Goal: Information Seeking & Learning: Learn about a topic

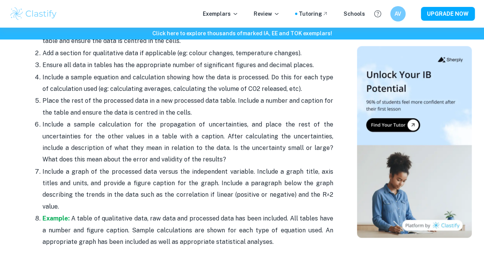
scroll to position [1914, 0]
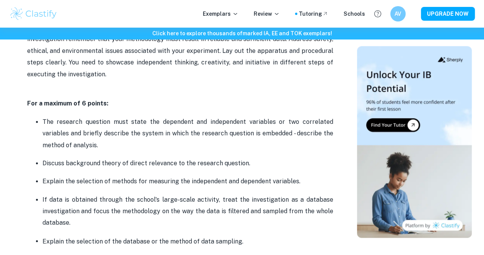
scroll to position [498, 0]
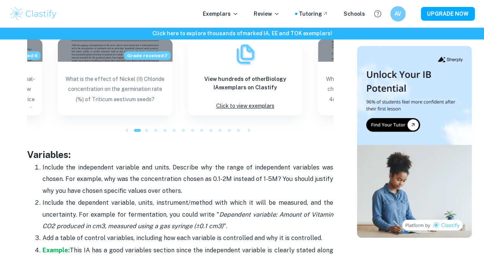
scroll to position [1225, 0]
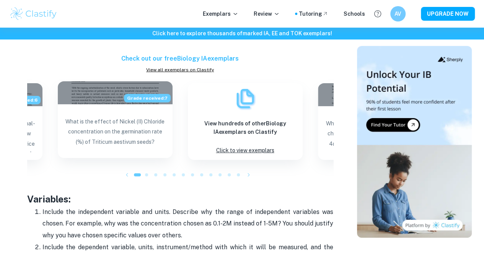
click at [106, 104] on div "Grade received: 7" at bounding box center [115, 92] width 115 height 23
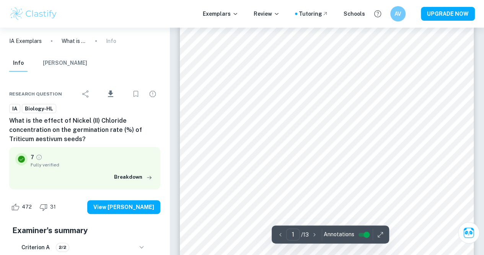
scroll to position [38, 0]
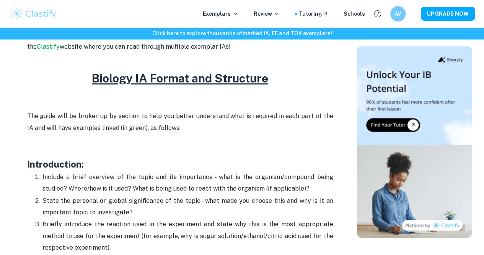
scroll to position [383, 0]
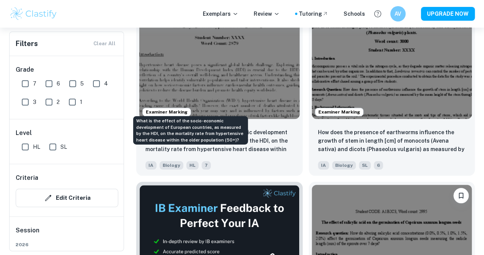
scroll to position [306, 0]
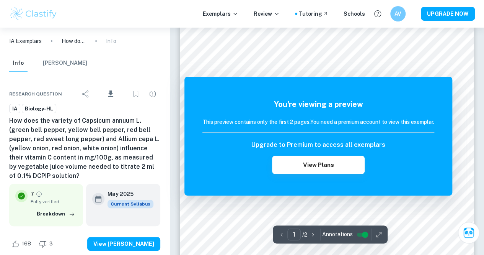
scroll to position [38, 0]
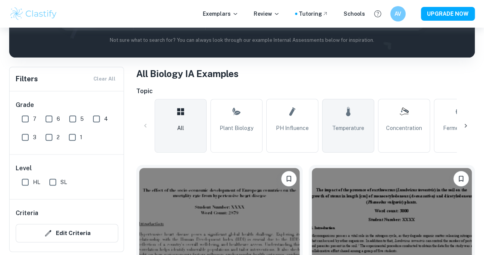
scroll to position [191, 0]
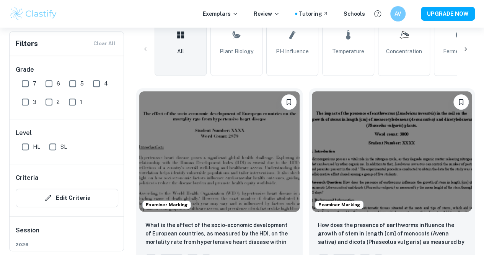
drag, startPoint x: 240, startPoint y: 67, endPoint x: 258, endPoint y: 63, distance: 18.1
click at [240, 67] on link "Plant Biology" at bounding box center [237, 49] width 52 height 54
type input "Plant Biology"
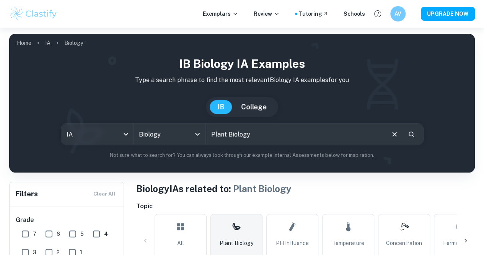
scroll to position [115, 0]
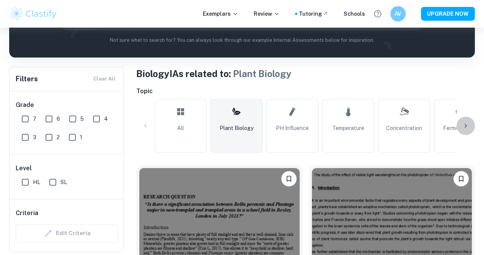
click at [467, 127] on icon at bounding box center [466, 126] width 8 height 8
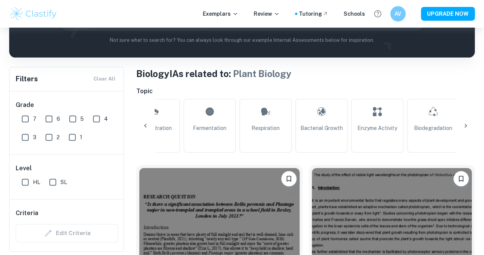
scroll to position [0, 258]
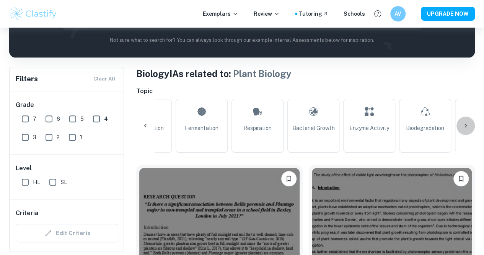
click at [466, 127] on icon at bounding box center [466, 126] width 8 height 8
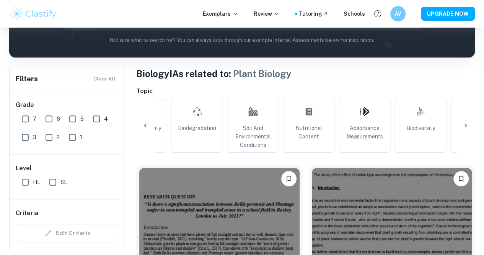
scroll to position [0, 517]
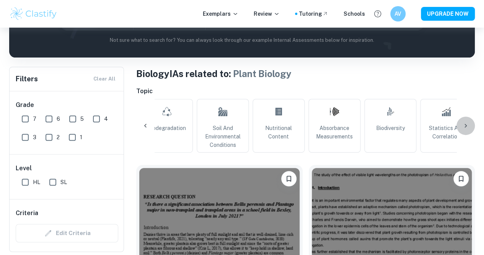
click at [466, 127] on icon at bounding box center [466, 126] width 8 height 8
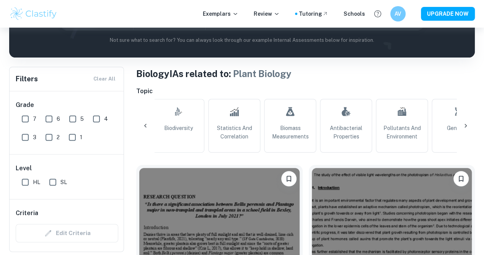
scroll to position [0, 756]
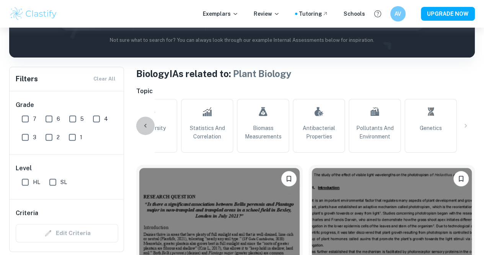
click at [141, 124] on div at bounding box center [145, 125] width 18 height 18
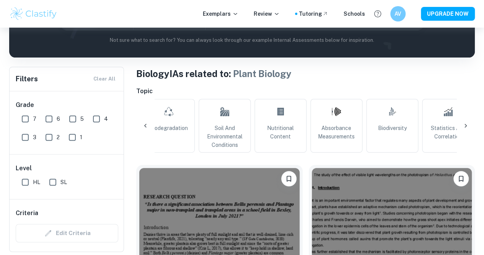
scroll to position [0, 498]
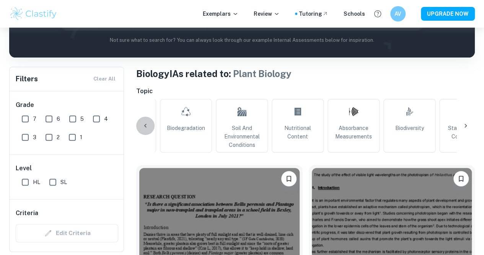
click at [142, 124] on icon at bounding box center [146, 126] width 8 height 8
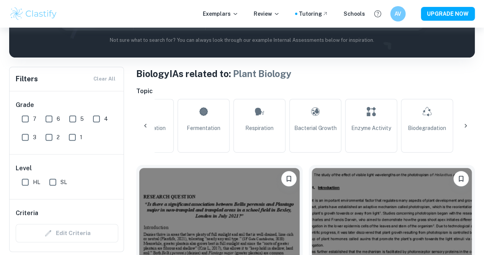
scroll to position [0, 239]
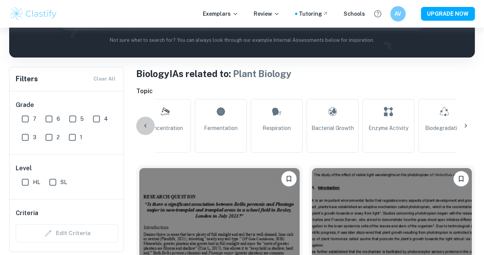
click at [143, 124] on icon at bounding box center [146, 126] width 8 height 8
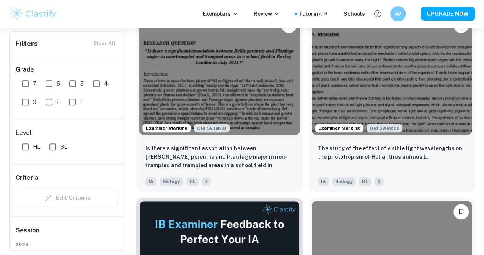
scroll to position [115, 0]
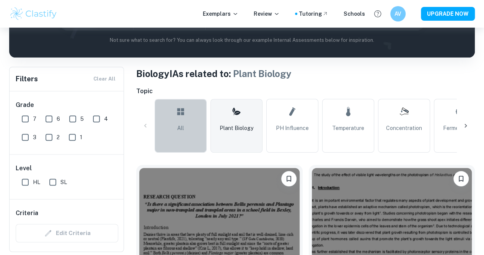
click at [167, 125] on link "All" at bounding box center [181, 126] width 52 height 54
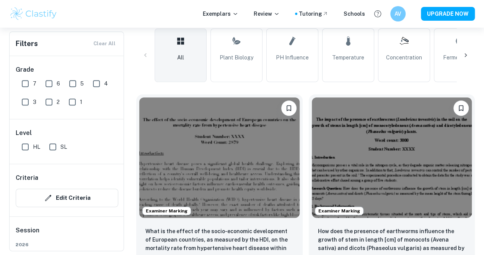
scroll to position [230, 0]
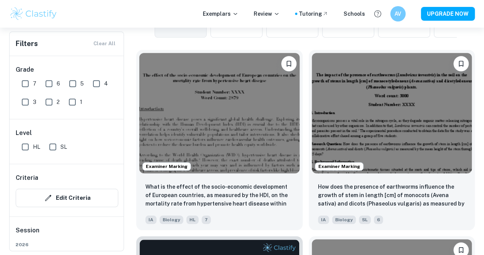
click at [73, 103] on input "1" at bounding box center [72, 101] width 15 height 15
checkbox input "true"
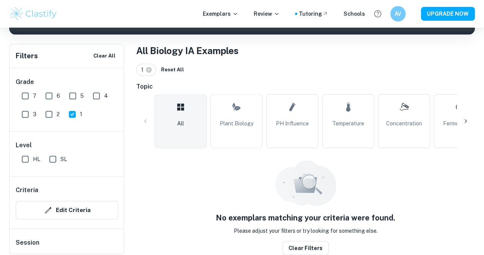
scroll to position [137, 0]
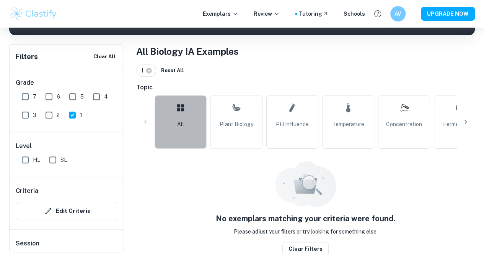
click at [174, 109] on link "All" at bounding box center [181, 122] width 52 height 54
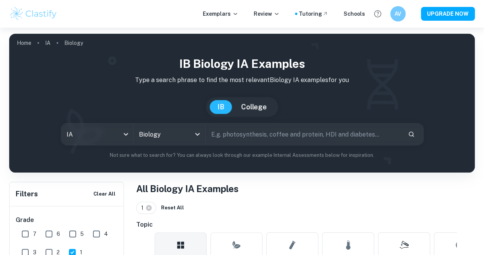
scroll to position [191, 0]
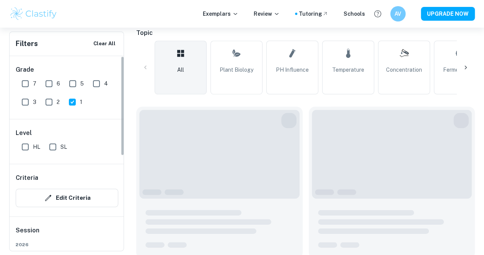
click at [28, 82] on input "7" at bounding box center [25, 83] width 15 height 15
checkbox input "true"
click at [73, 101] on input "1" at bounding box center [72, 101] width 15 height 15
checkbox input "false"
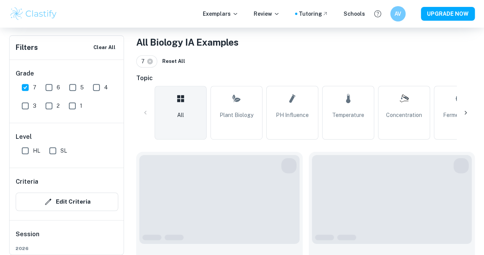
scroll to position [223, 0]
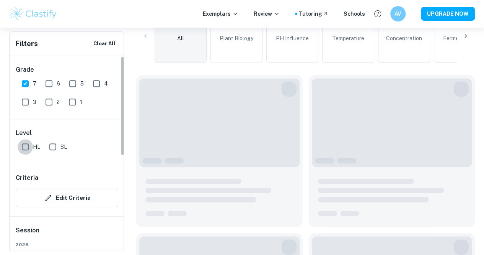
click at [21, 147] on input "HL" at bounding box center [25, 146] width 15 height 15
checkbox input "true"
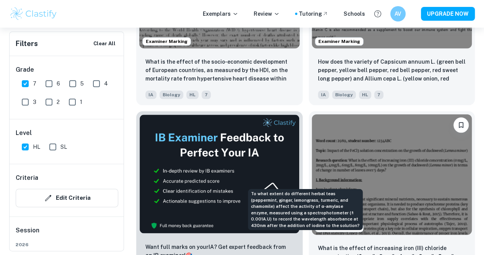
scroll to position [376, 0]
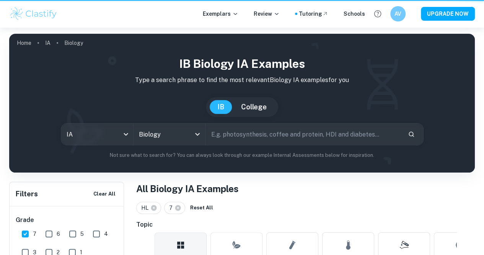
scroll to position [376, 0]
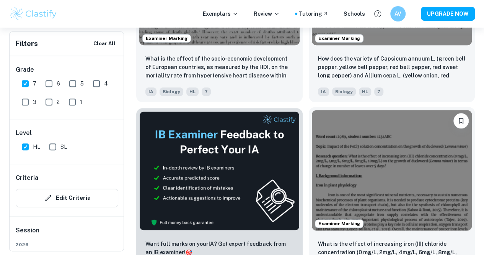
click at [312, 110] on img at bounding box center [392, 170] width 160 height 120
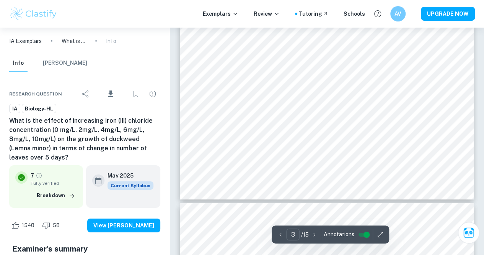
scroll to position [1340, 0]
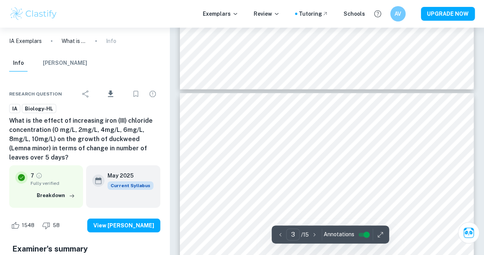
type input "4"
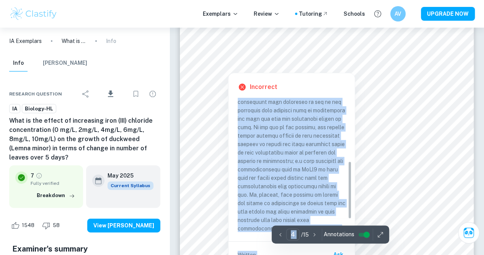
scroll to position [176, 0]
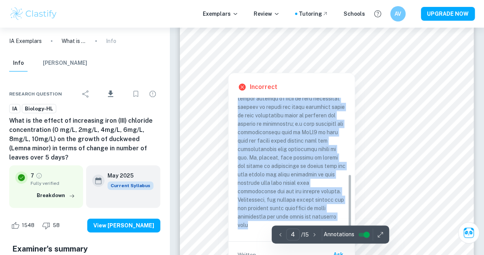
drag, startPoint x: 238, startPoint y: 117, endPoint x: 306, endPoint y: 222, distance: 124.9
click at [306, 222] on p at bounding box center [292, 102] width 108 height 253
copy p "Before the procedural steps are listed, the student could have provided a 1-2 s…"
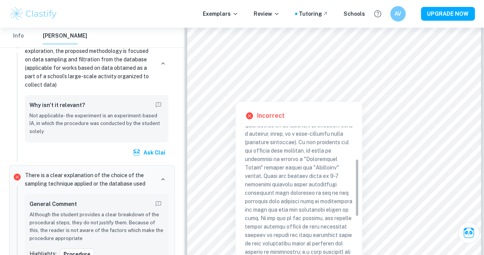
scroll to position [38, 0]
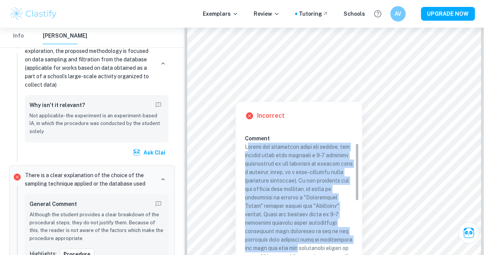
drag, startPoint x: 247, startPoint y: 147, endPoint x: 330, endPoint y: 247, distance: 129.4
copy p "efore the procedural steps are listed, the student could have provided a 1-2 se…"
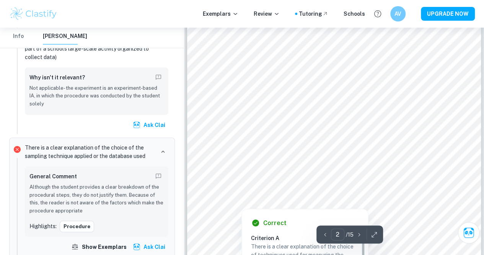
scroll to position [543, 0]
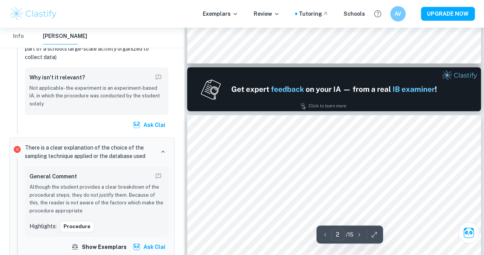
type input "1"
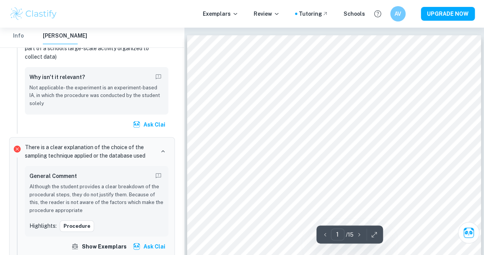
scroll to position [38, 0]
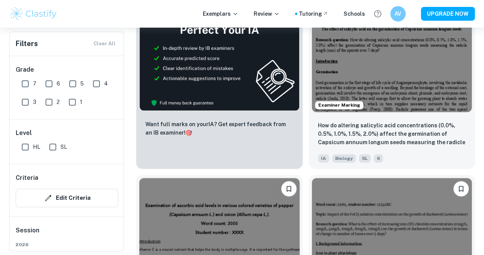
scroll to position [476, 0]
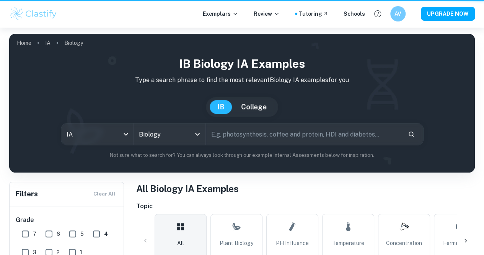
scroll to position [476, 0]
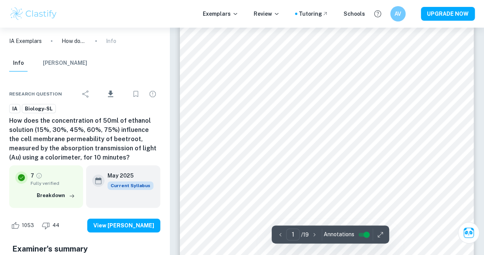
scroll to position [115, 0]
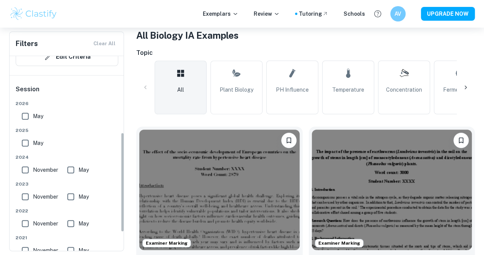
scroll to position [153, 0]
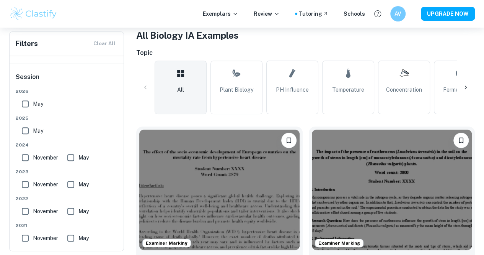
click at [27, 132] on input "May" at bounding box center [25, 130] width 15 height 15
checkbox input "true"
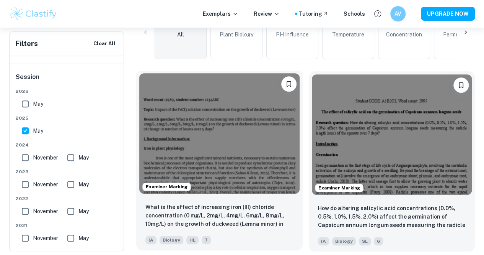
scroll to position [230, 0]
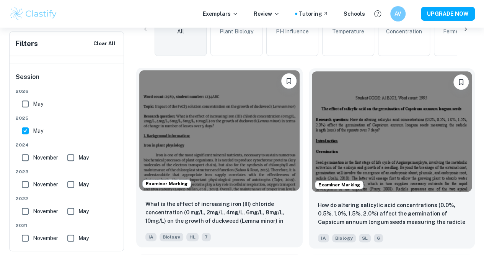
click at [199, 99] on img at bounding box center [219, 130] width 160 height 120
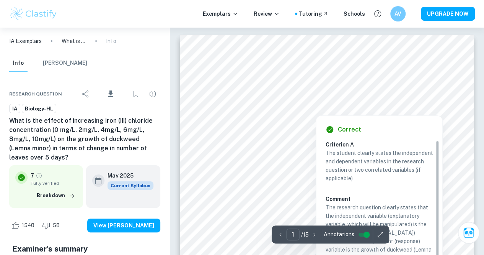
scroll to position [38, 0]
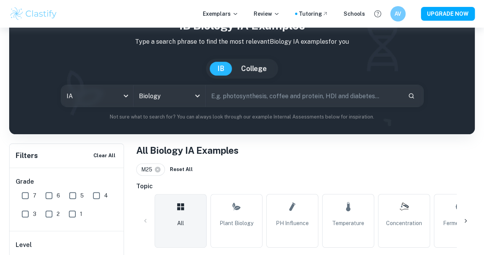
scroll to position [230, 0]
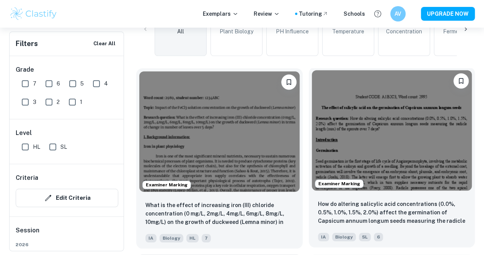
click at [312, 102] on img at bounding box center [392, 130] width 160 height 120
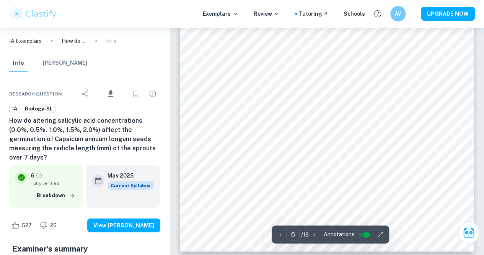
scroll to position [2405, 0]
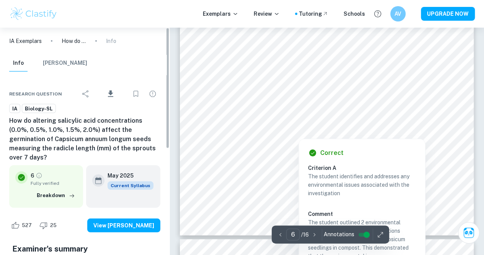
type input "7"
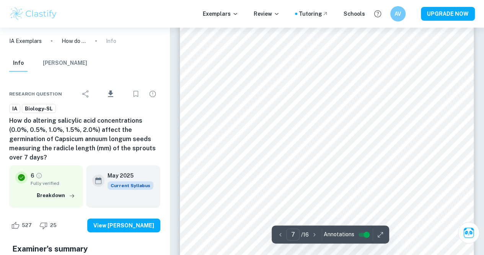
scroll to position [2635, 0]
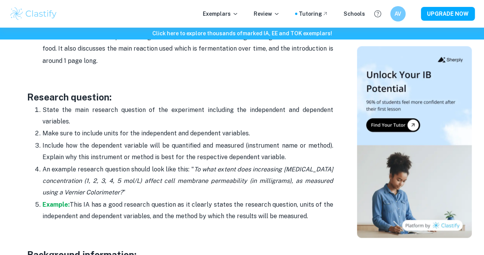
scroll to position [651, 0]
